Goal: Task Accomplishment & Management: Use online tool/utility

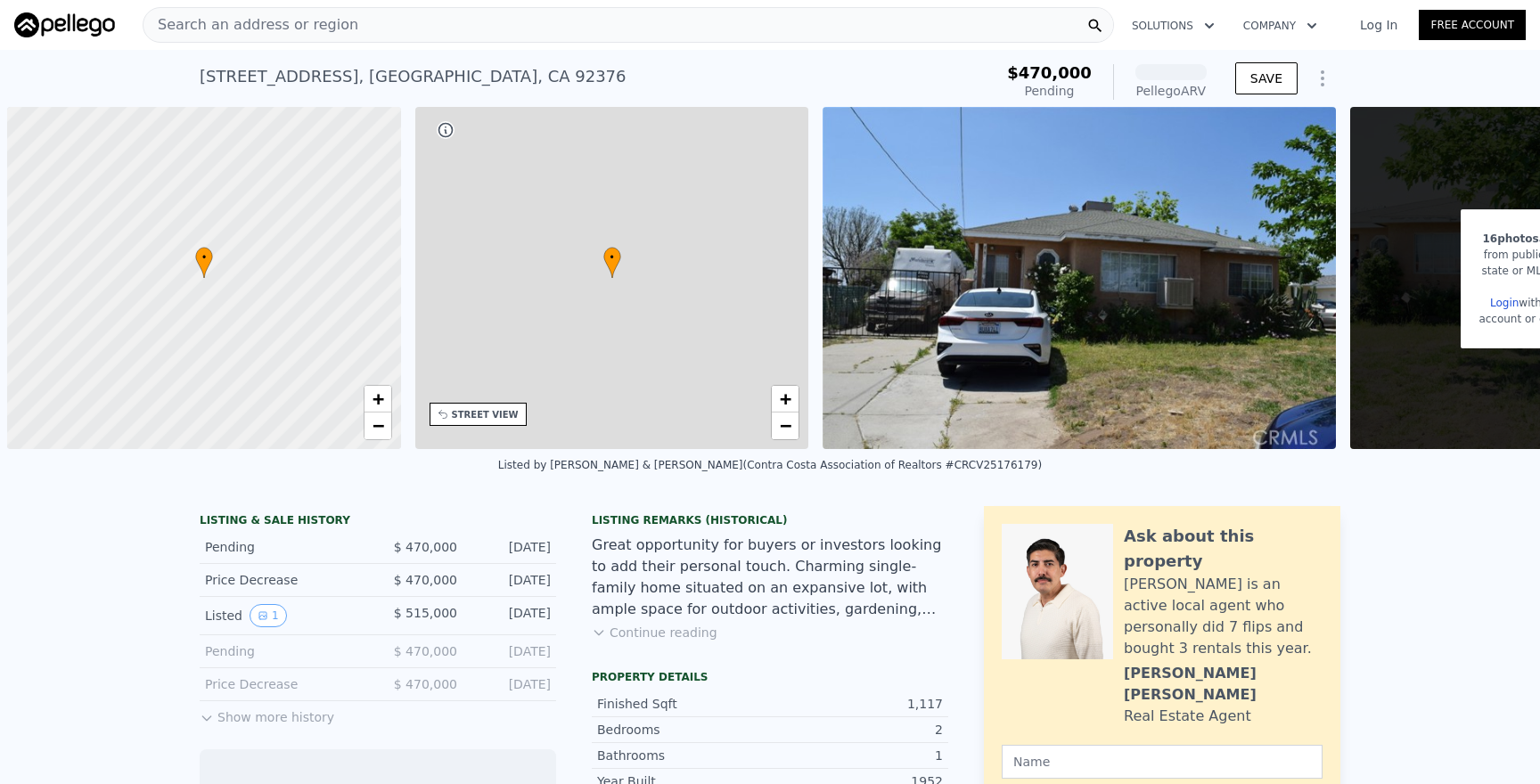
scroll to position [0, 7]
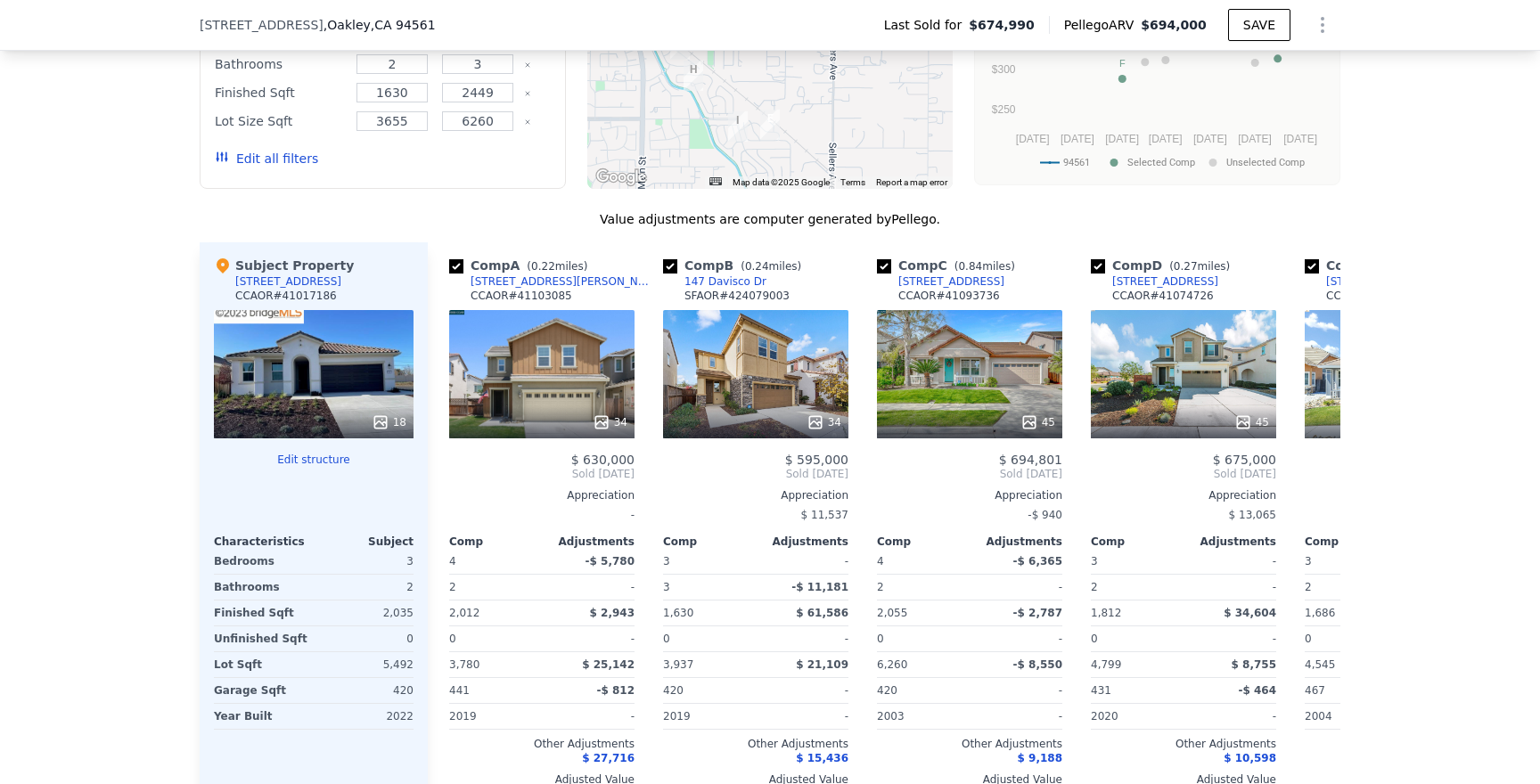
scroll to position [1700, 0]
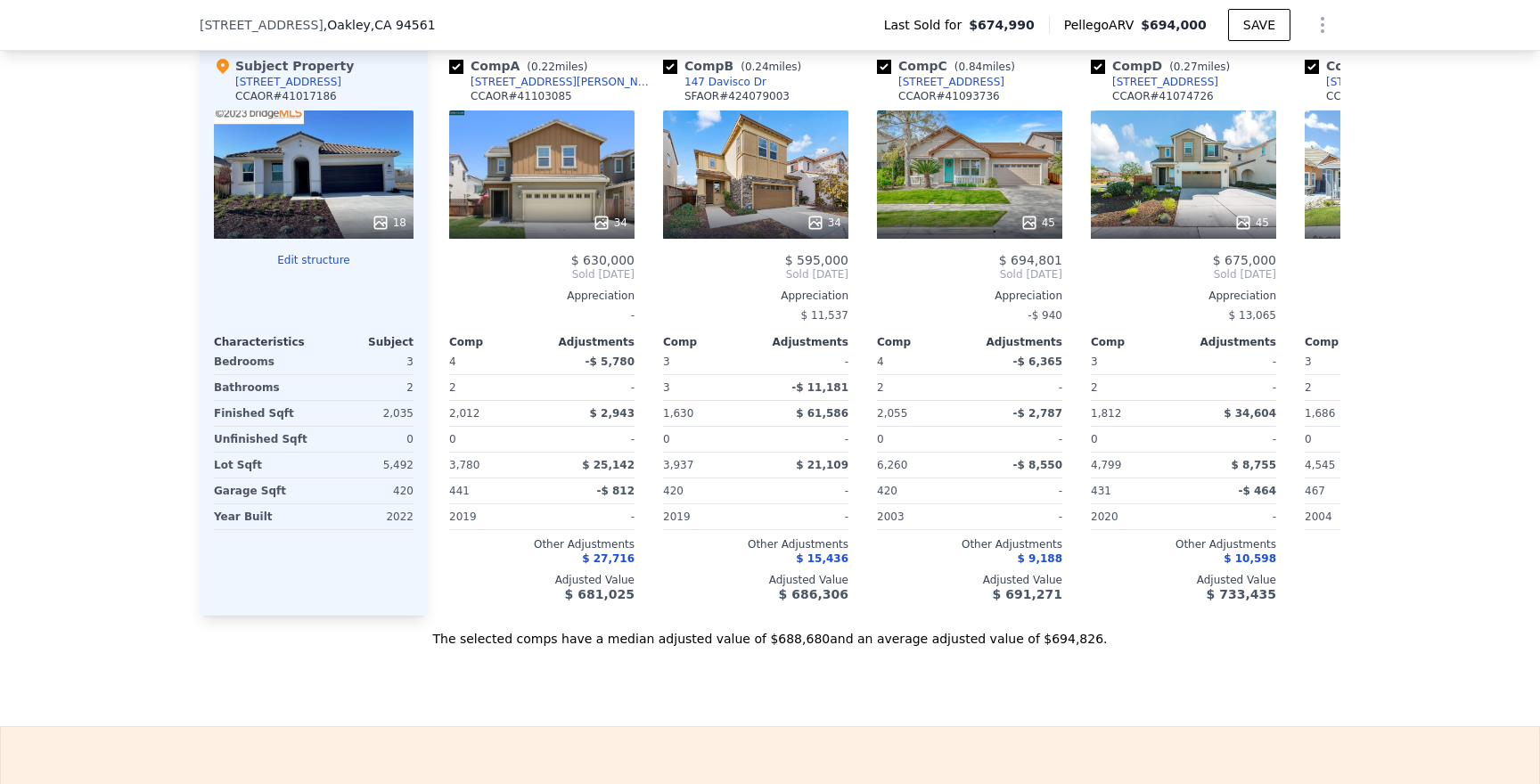
click at [299, 267] on button "Edit structure" at bounding box center [313, 259] width 200 height 14
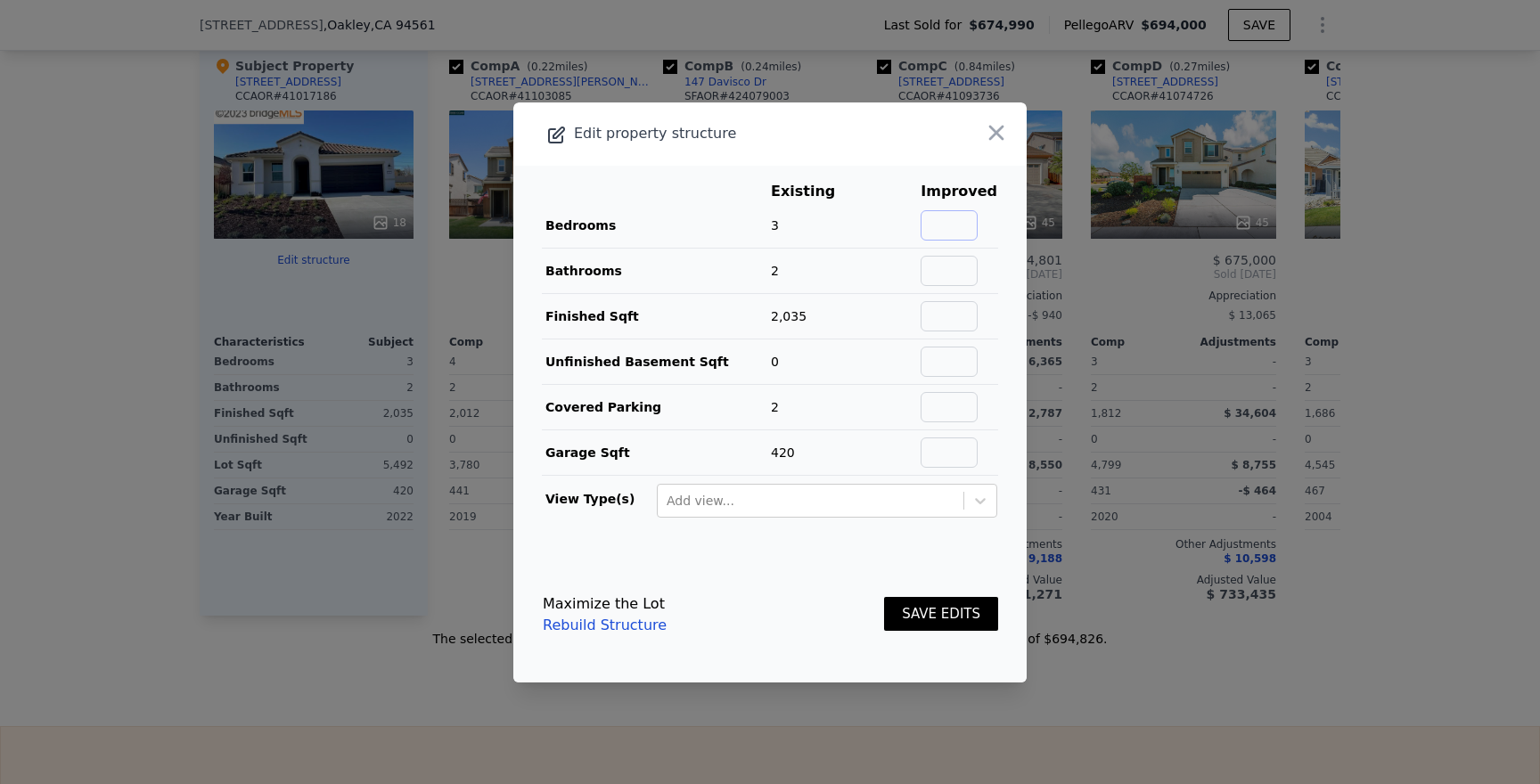
click at [946, 217] on input "text" at bounding box center [948, 226] width 57 height 31
type input "4"
click at [960, 267] on input "text" at bounding box center [948, 271] width 57 height 31
type input "2"
click at [945, 309] on input "text" at bounding box center [948, 316] width 57 height 31
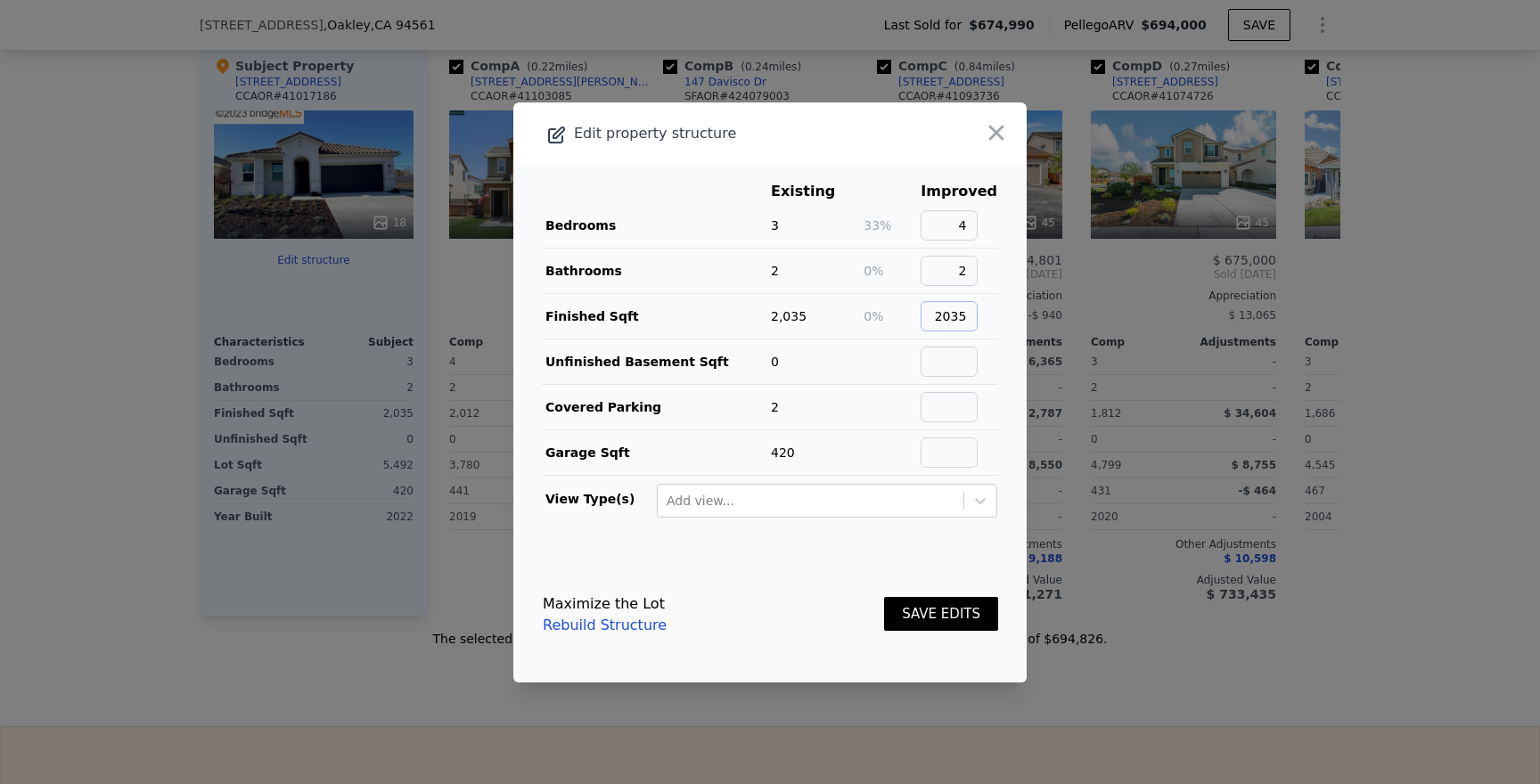
type input "2035"
click at [943, 359] on input "text" at bounding box center [948, 362] width 57 height 31
type input "0"
click at [963, 407] on input "text" at bounding box center [948, 407] width 57 height 31
type input "2"
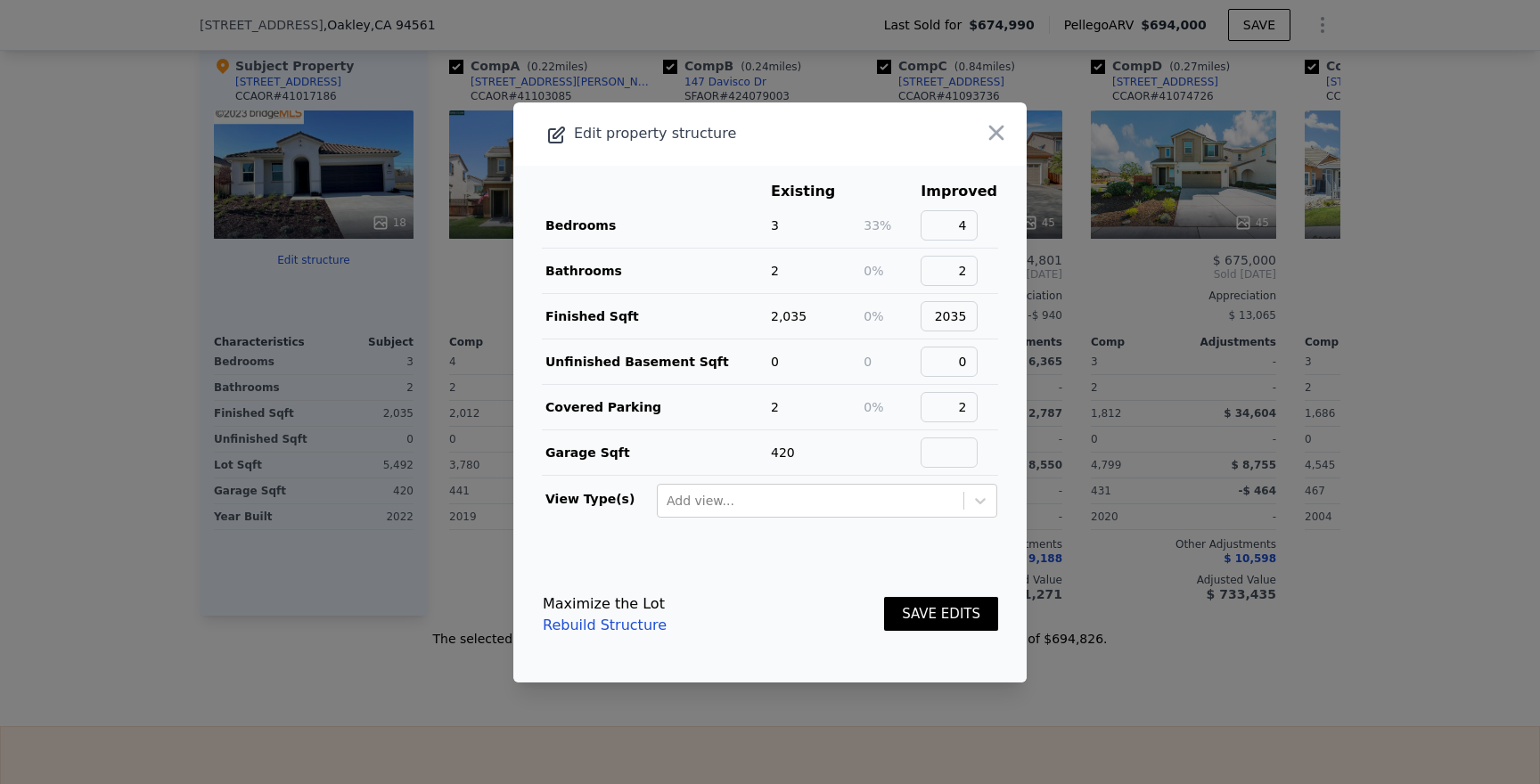
click at [996, 453] on main "Existing Improved Bedrooms 3 33% 4 Bathrooms 2 0% 2 Finished Sqft 2,035 0% 2035…" at bounding box center [770, 355] width 513 height 381
click at [940, 449] on input "text" at bounding box center [948, 453] width 57 height 31
type input "420"
click at [956, 556] on footer "Maximize the Lot Rebuild Structure SAVE EDITS" at bounding box center [770, 614] width 513 height 135
click at [969, 617] on button "SAVE EDITS" at bounding box center [940, 614] width 114 height 35
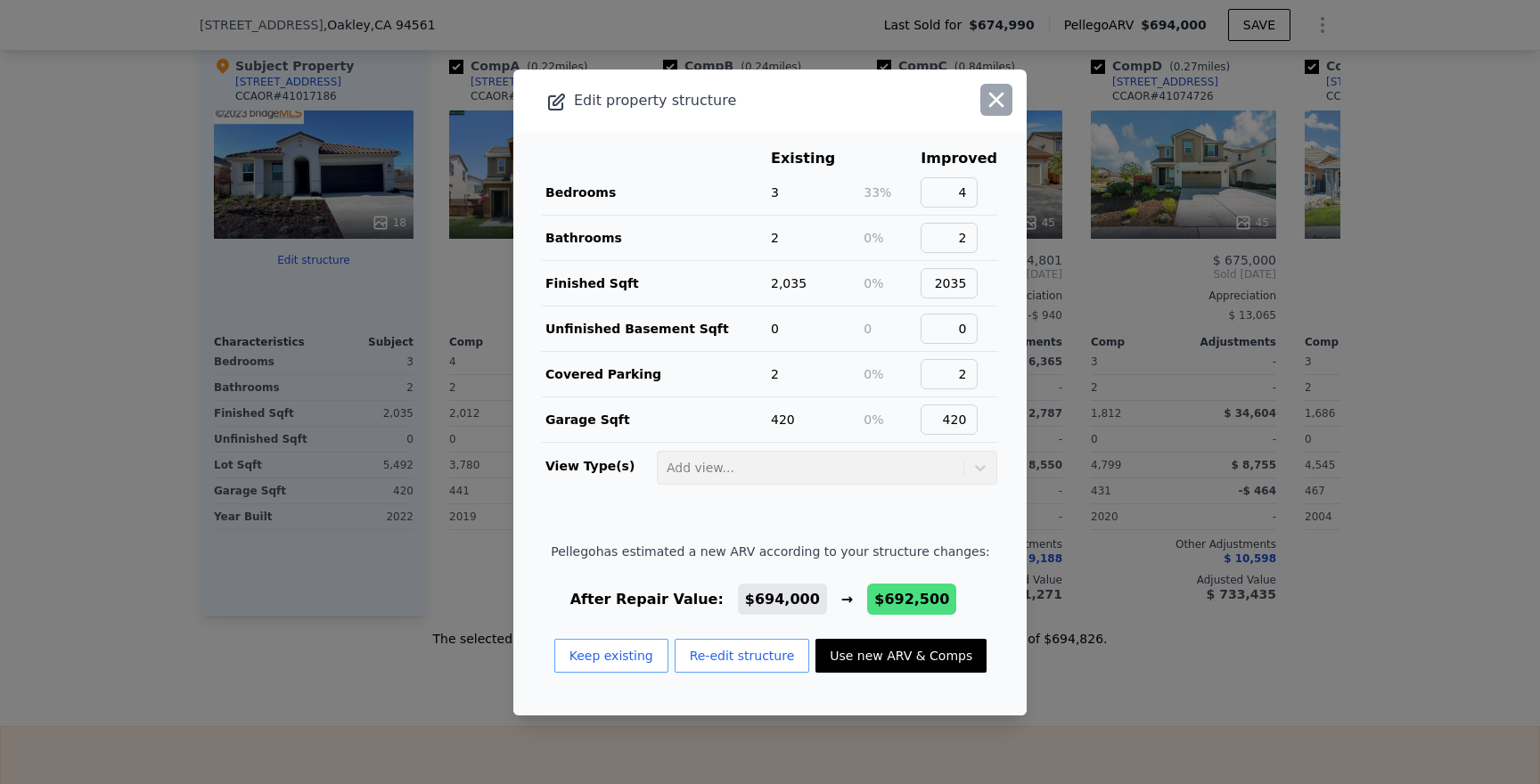
click at [983, 95] on icon "button" at bounding box center [996, 100] width 25 height 25
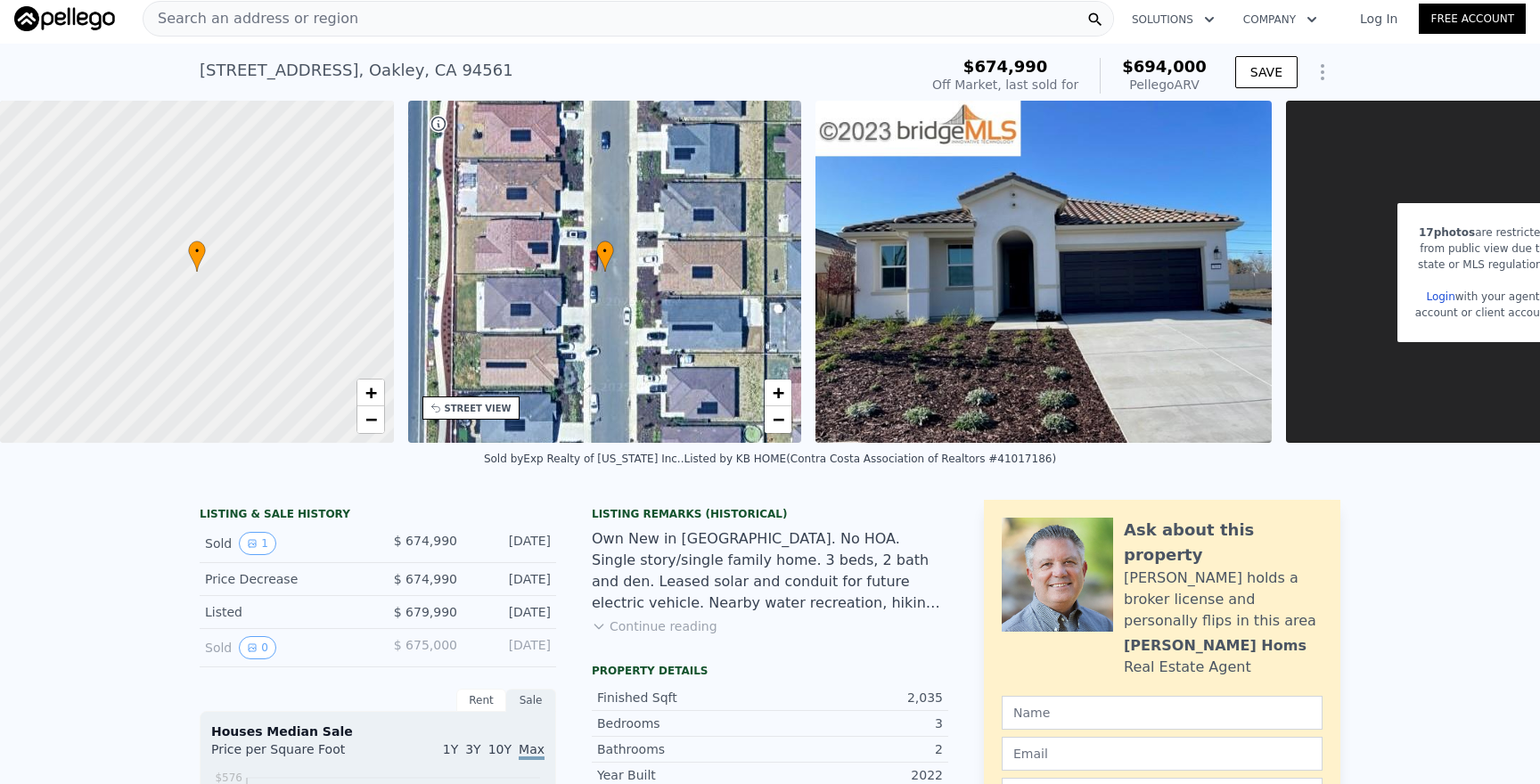
scroll to position [0, 0]
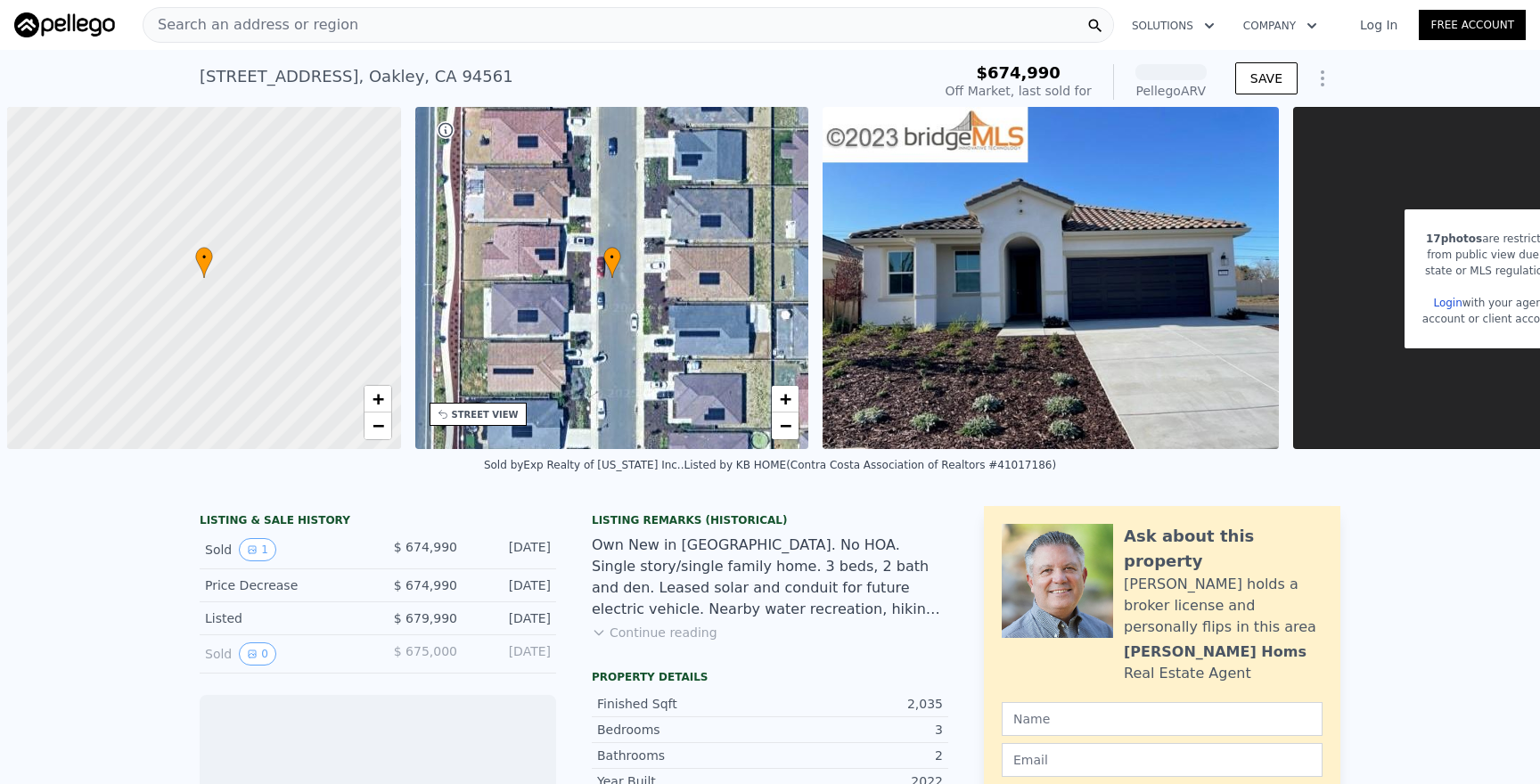
scroll to position [0, 7]
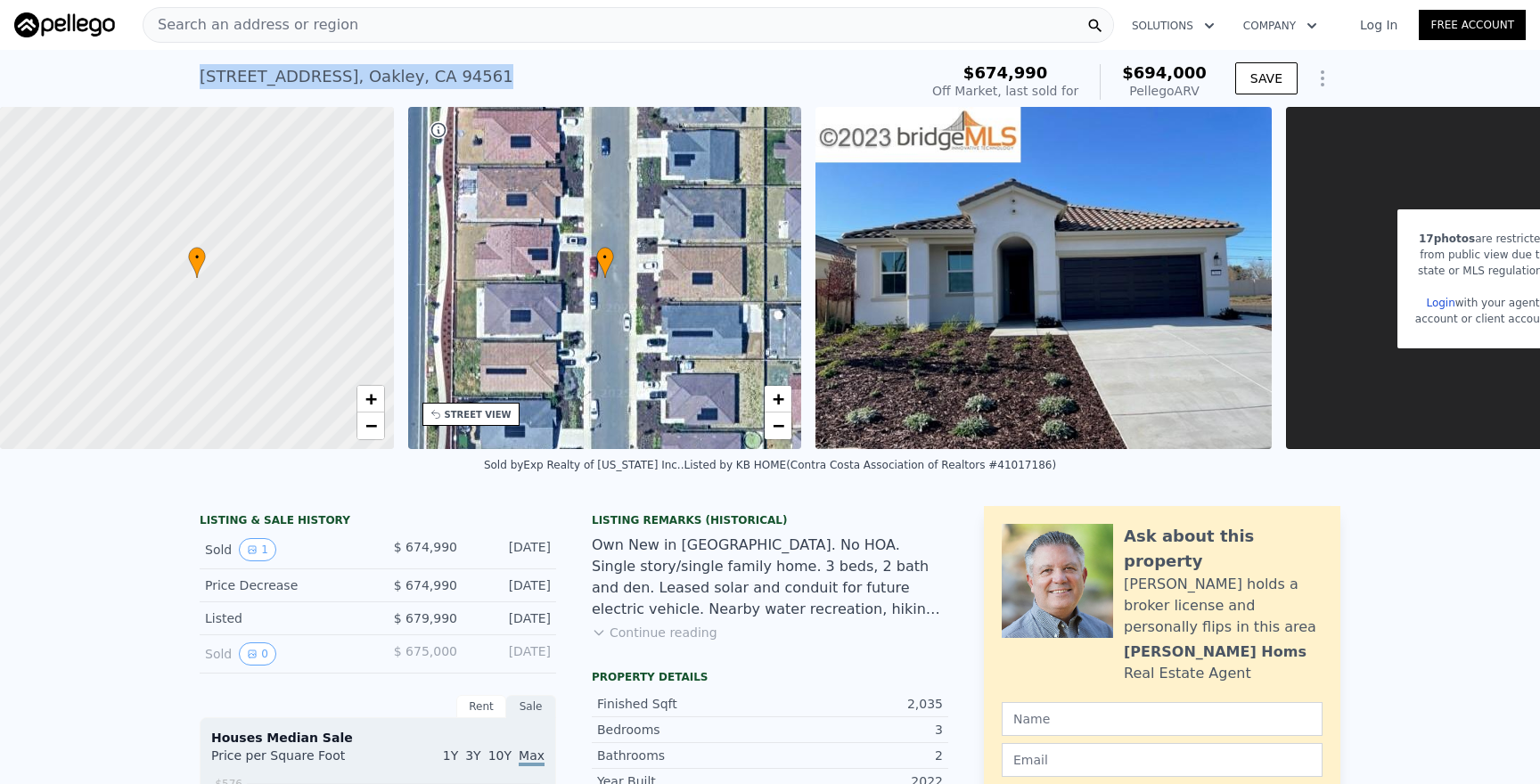
drag, startPoint x: 456, startPoint y: 78, endPoint x: 206, endPoint y: 57, distance: 250.9
click at [206, 57] on div "313 Orso Way , Oakley , CA 94561 Sold Mar 2023 for $674,990 (~ARV $694k )" at bounding box center [556, 82] width 711 height 50
copy div "313 Orso Way , Oakley , CA 94561"
